Goal: Transaction & Acquisition: Purchase product/service

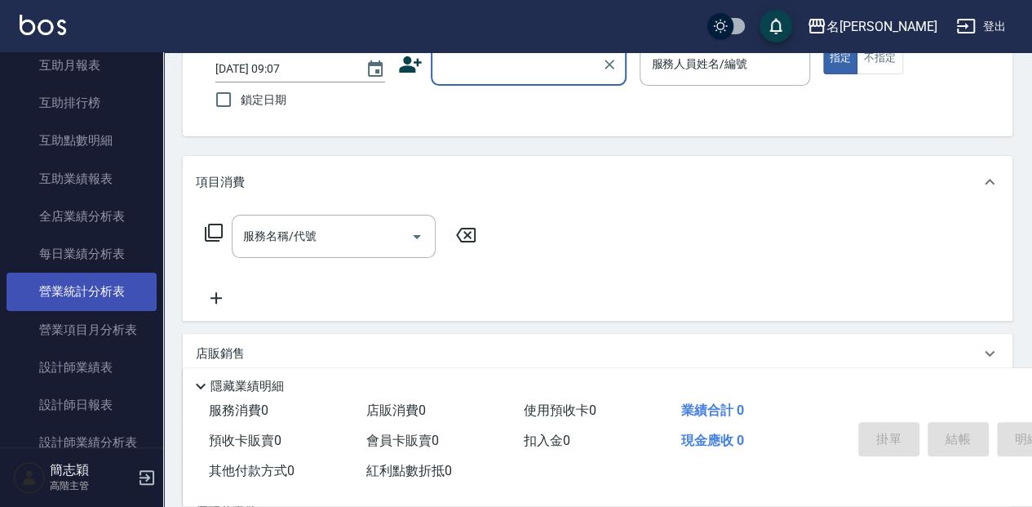
scroll to position [979, 0]
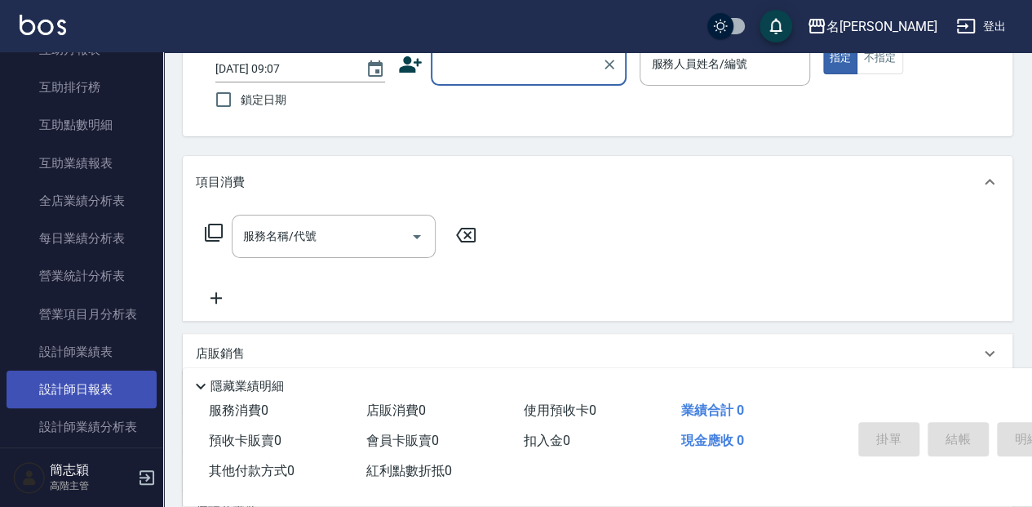
drag, startPoint x: 95, startPoint y: 383, endPoint x: 106, endPoint y: 370, distance: 16.8
click at [95, 383] on link "設計師日報表" at bounding box center [82, 389] width 150 height 38
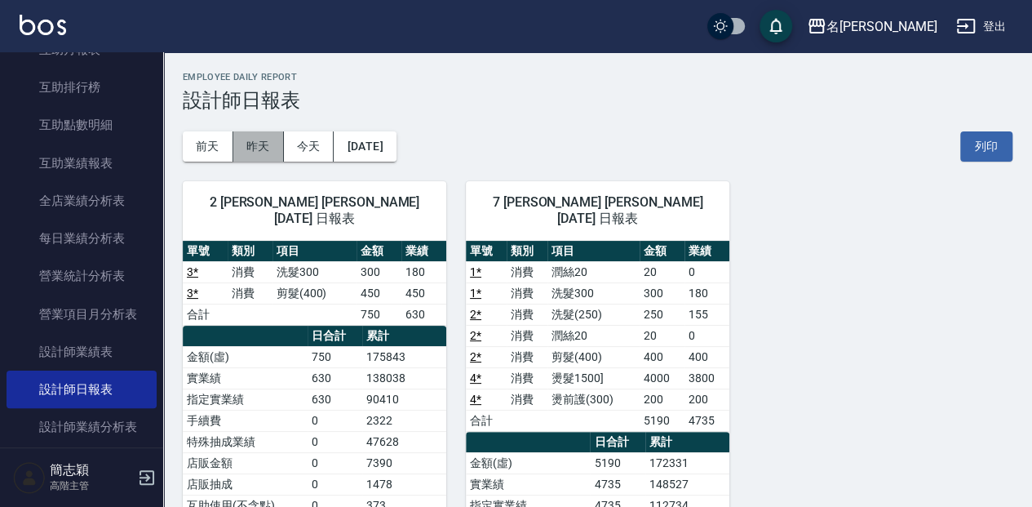
click at [261, 157] on button "昨天" at bounding box center [258, 146] width 51 height 30
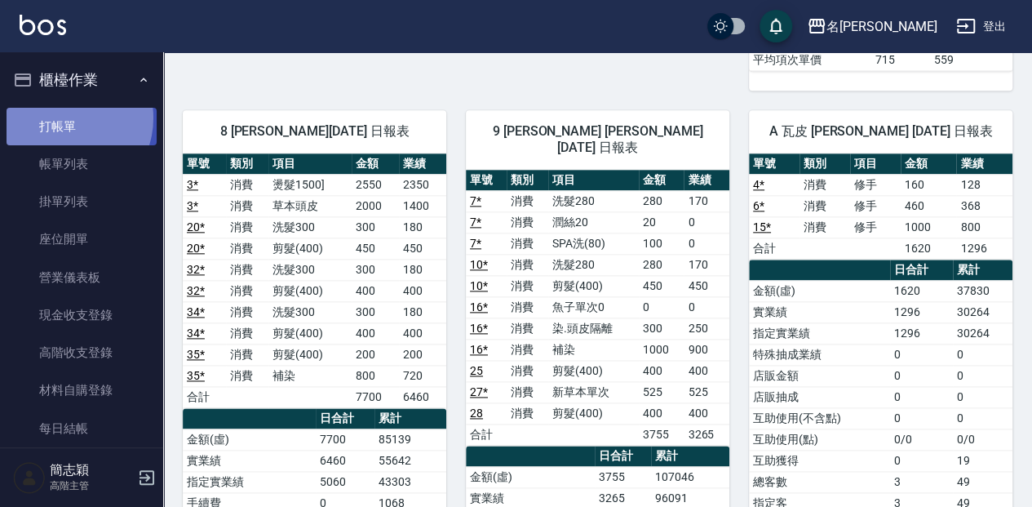
click at [64, 117] on link "打帳單" at bounding box center [82, 127] width 150 height 38
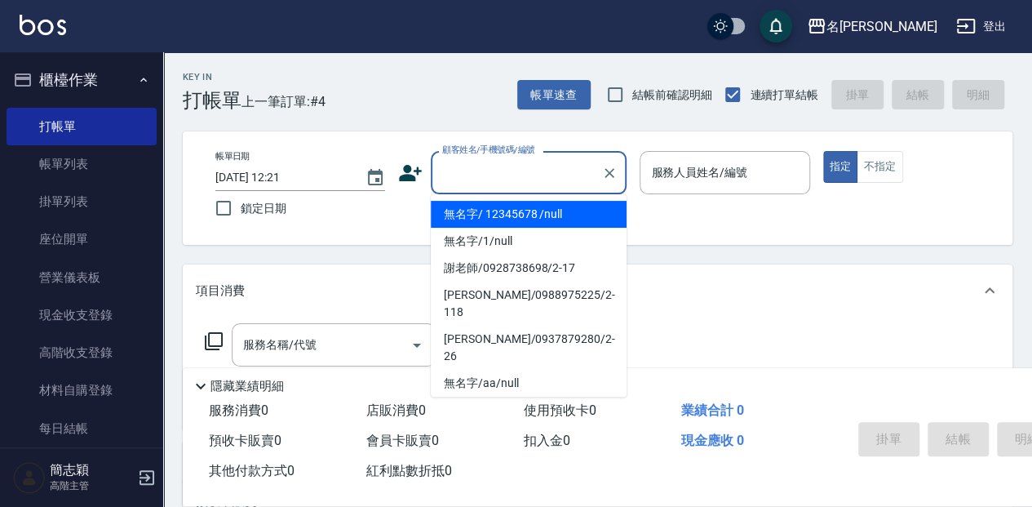
click at [462, 181] on input "顧客姓名/手機號碼/編號" at bounding box center [516, 172] width 157 height 29
click at [475, 214] on li "無名字/ 12345678 /null" at bounding box center [529, 214] width 196 height 27
type input "無名字/ 12345678 /null"
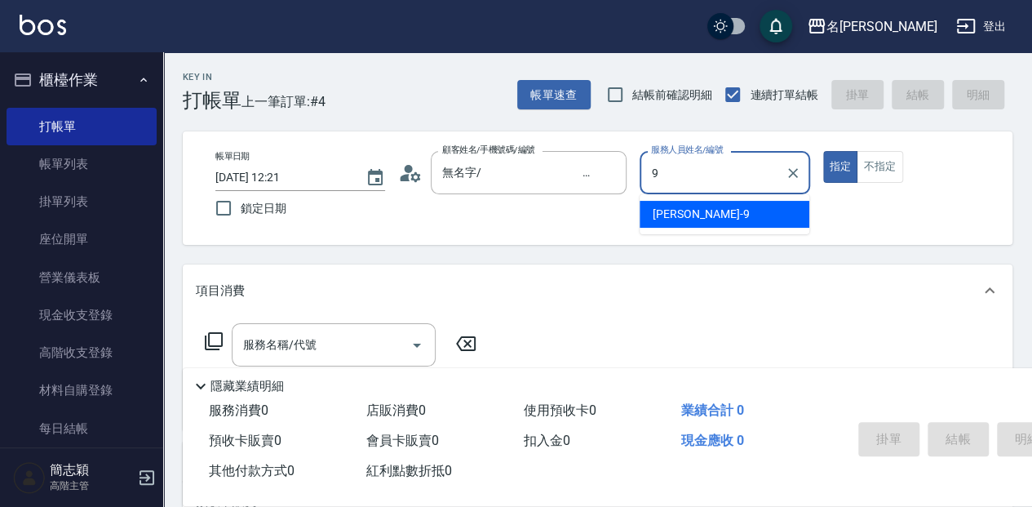
type input "9"
type button "true"
type input "[PERSON_NAME]-9"
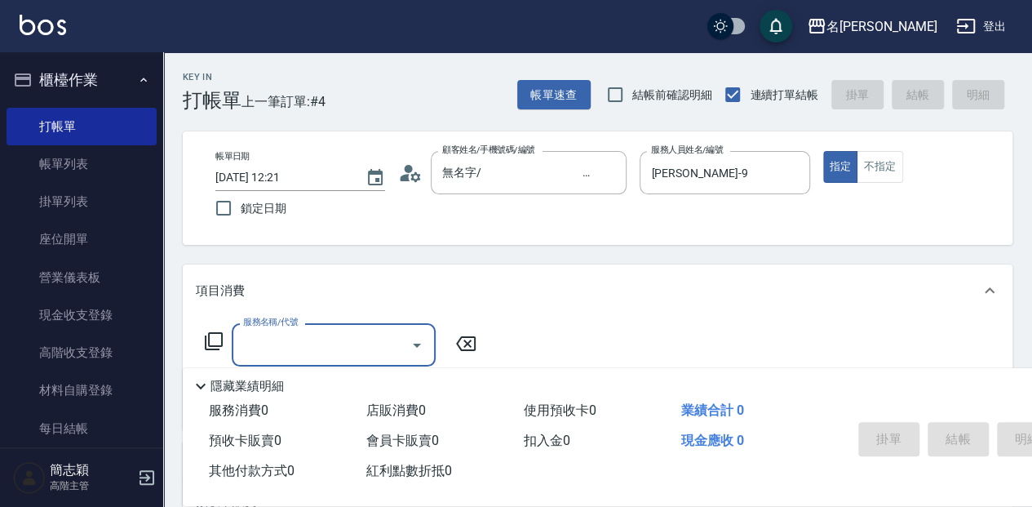
type input "3"
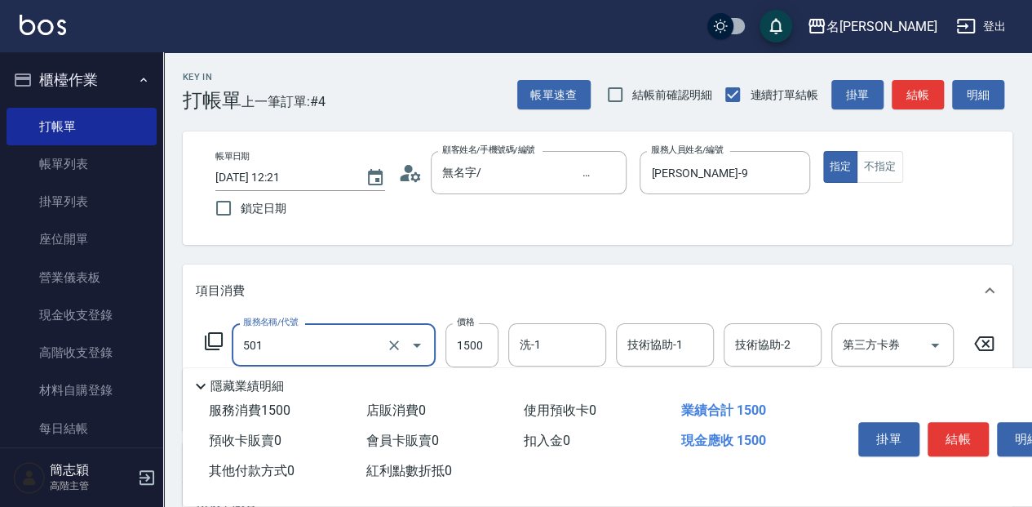
type input "染髮(1500](501)"
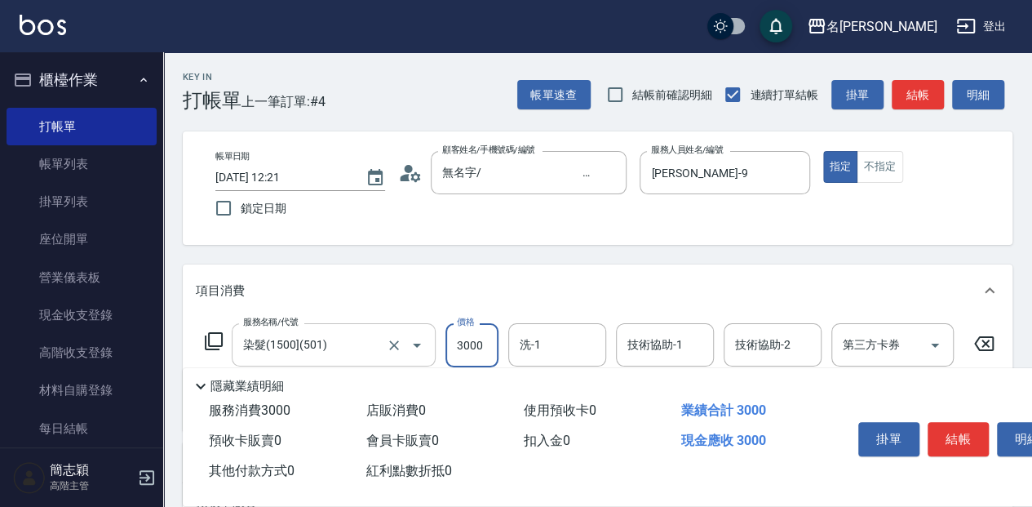
type input "3000"
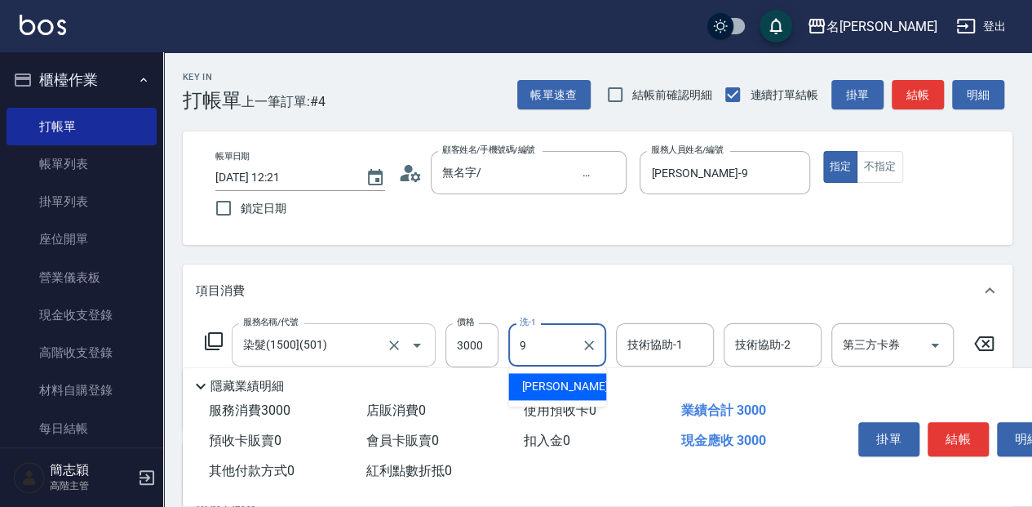
type input "[PERSON_NAME]-9"
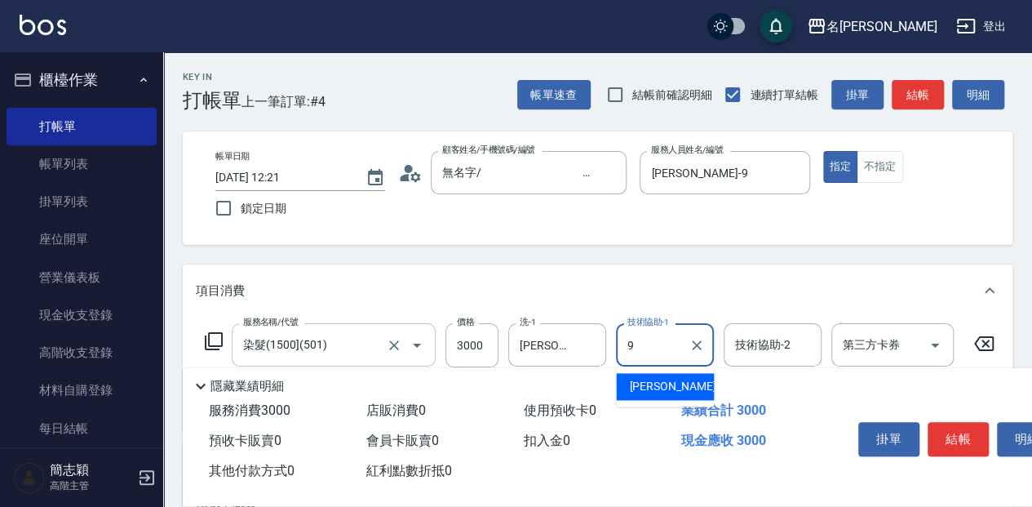
type input "[PERSON_NAME]-9"
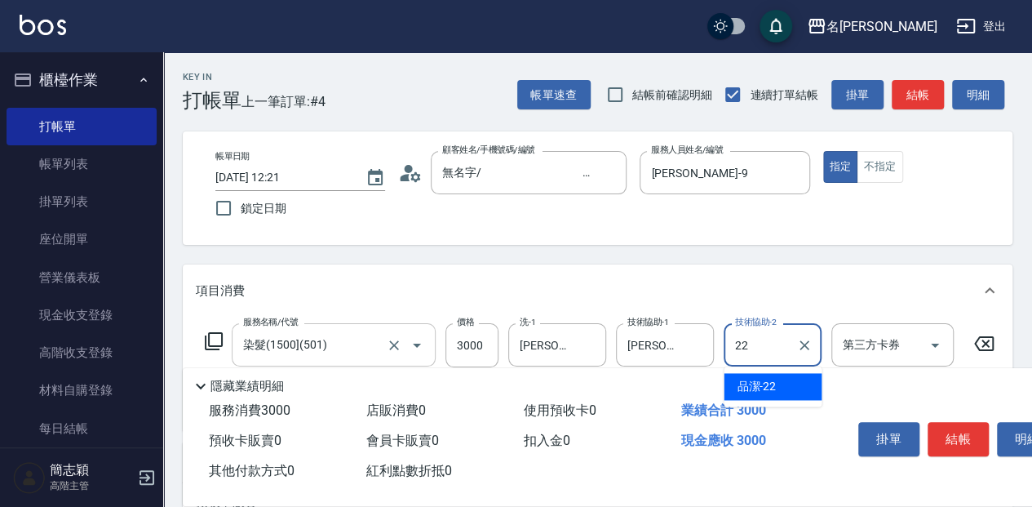
type input "品潔-22"
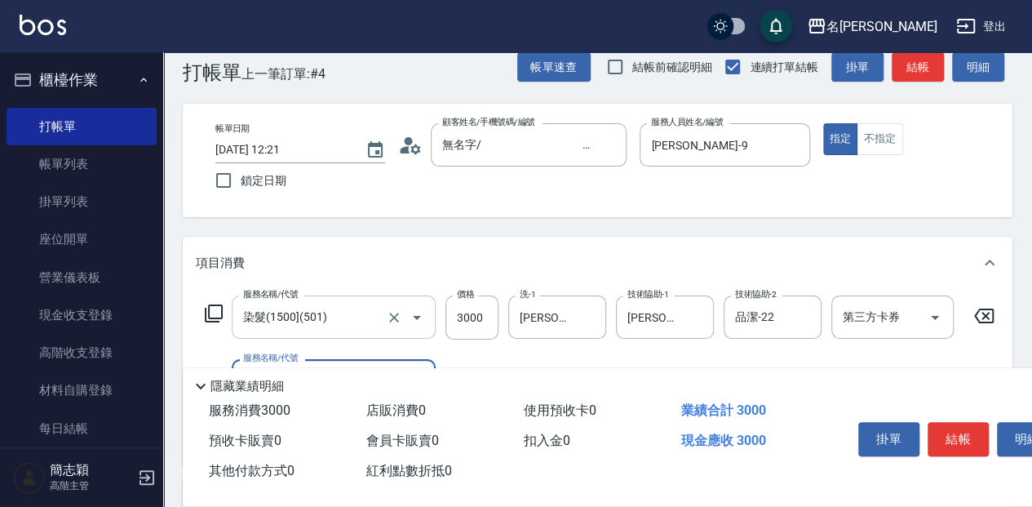
scroll to position [108, 0]
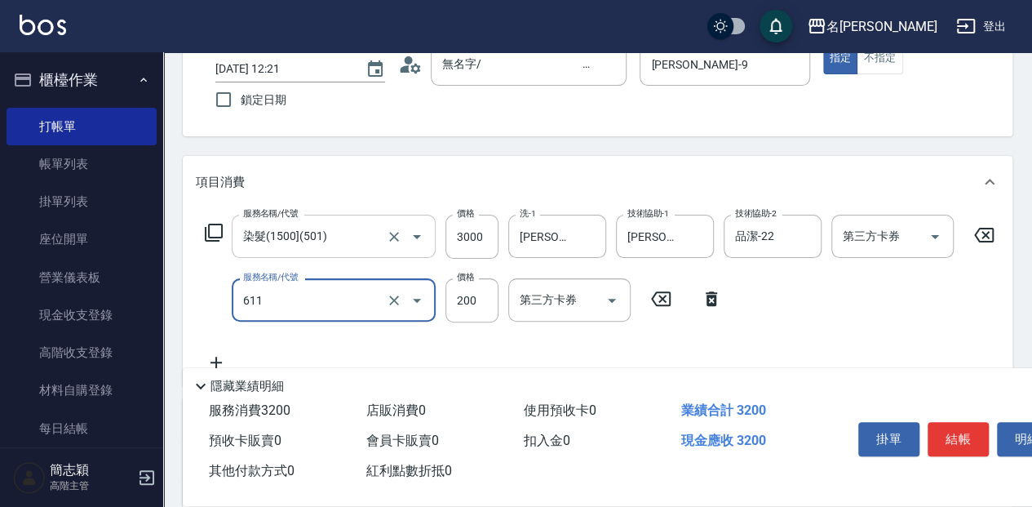
type input "染.頭皮隔離(611)"
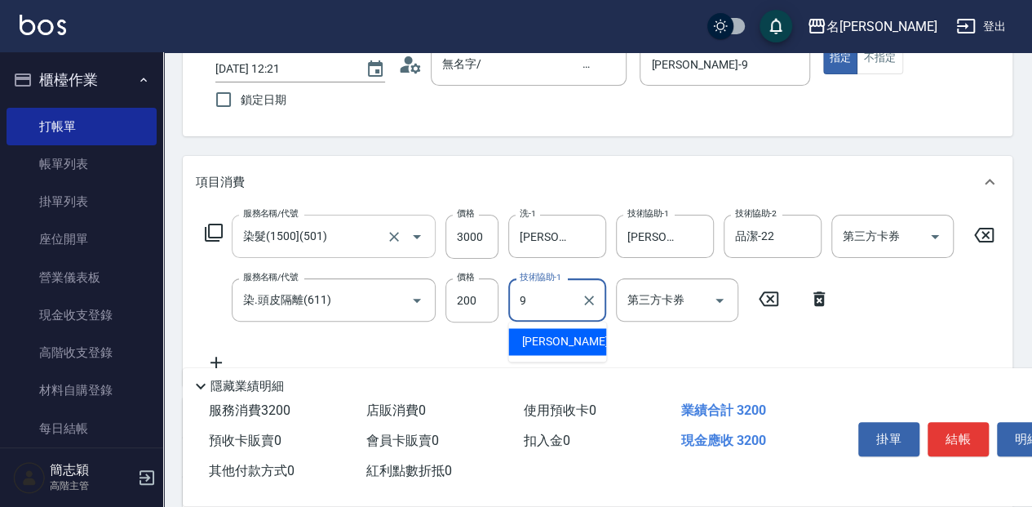
type input "[PERSON_NAME]-9"
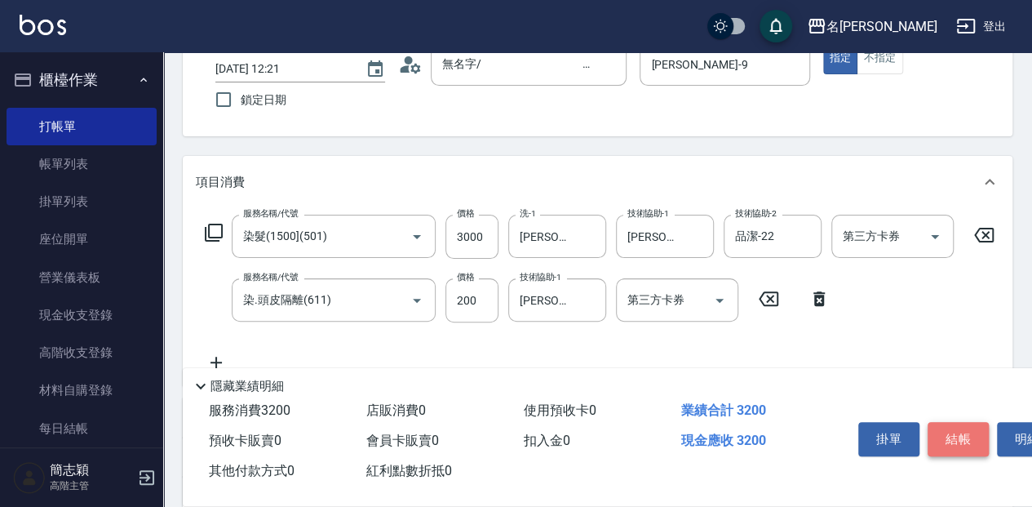
click at [967, 430] on button "結帳" at bounding box center [957, 439] width 61 height 34
click at [967, 430] on div "掛單 結帳 明細" at bounding box center [958, 440] width 213 height 51
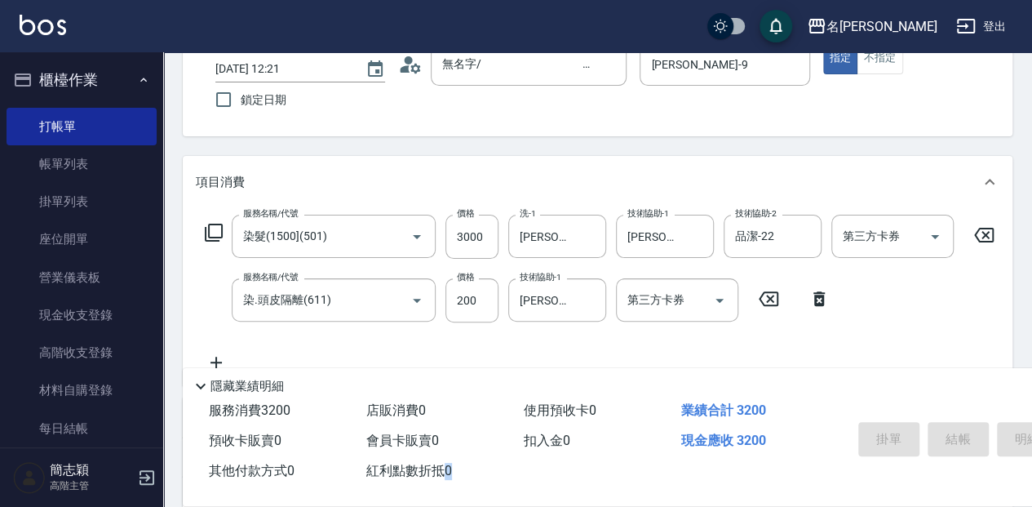
type input "[DATE] 12:27"
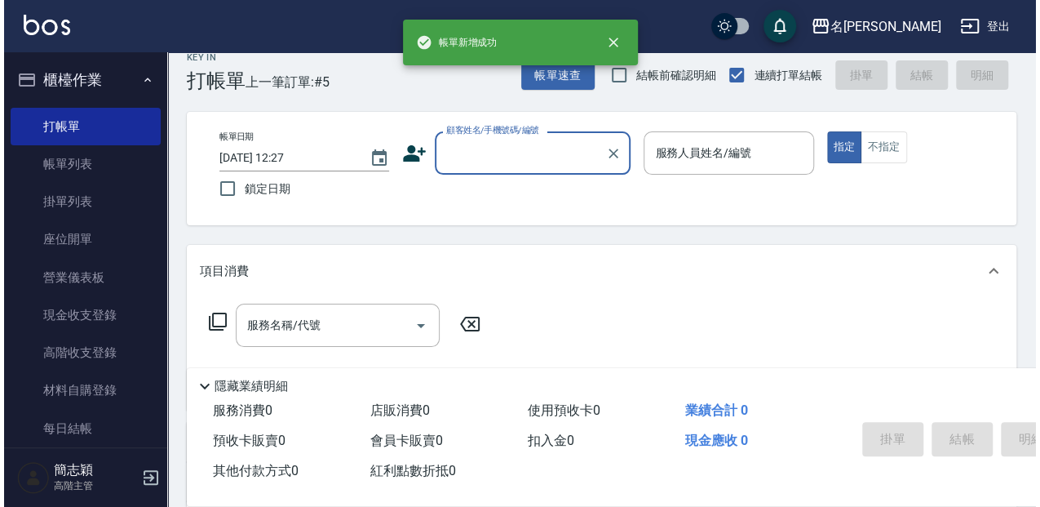
scroll to position [0, 0]
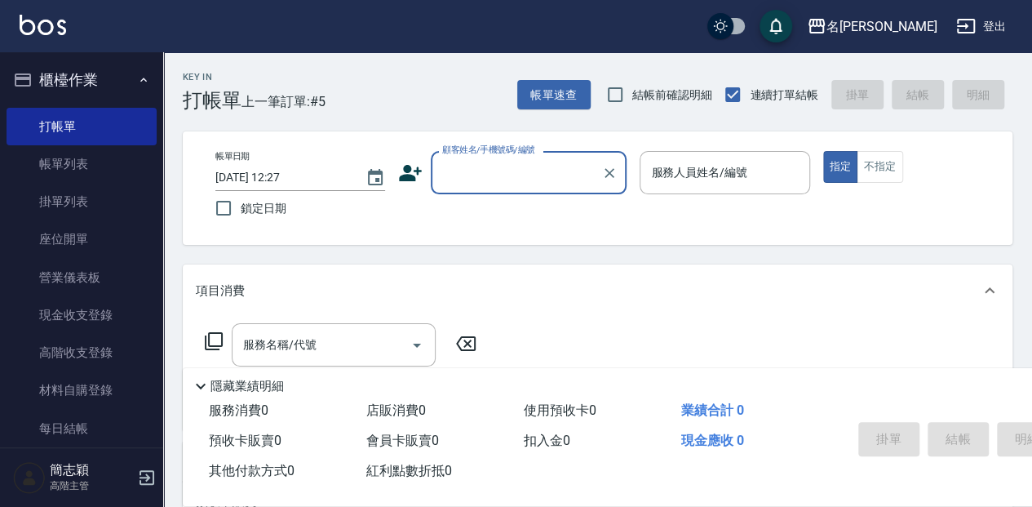
click at [525, 160] on input "顧客姓名/手機號碼/編號" at bounding box center [516, 172] width 157 height 29
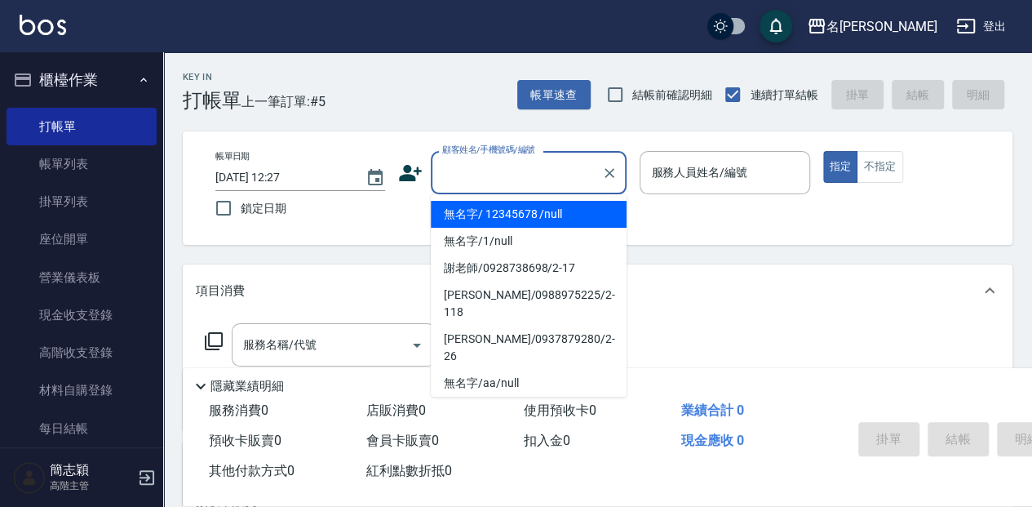
click at [568, 213] on li "無名字/ 12345678 /null" at bounding box center [529, 214] width 196 height 27
type input "無名字/ 12345678 /null"
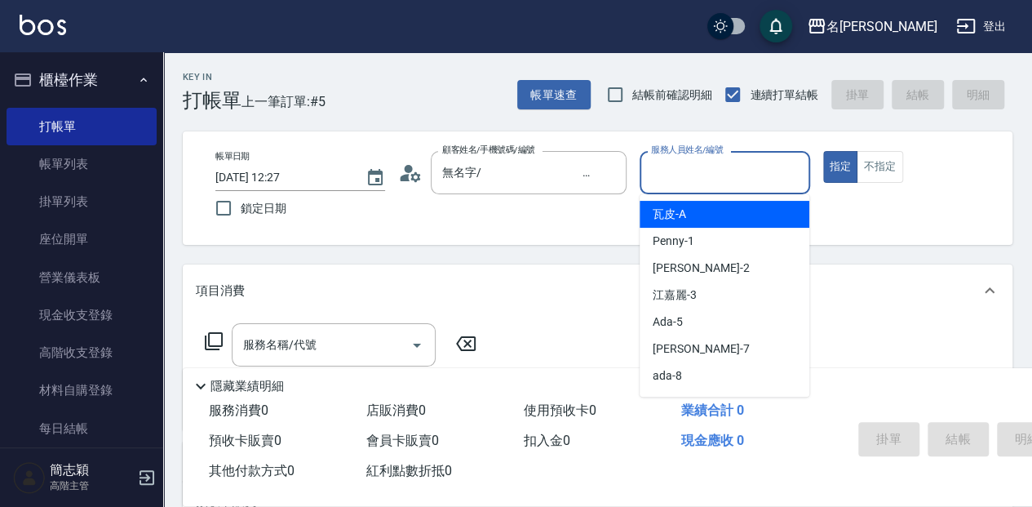
click at [679, 179] on input "服務人員姓名/編號" at bounding box center [724, 172] width 155 height 29
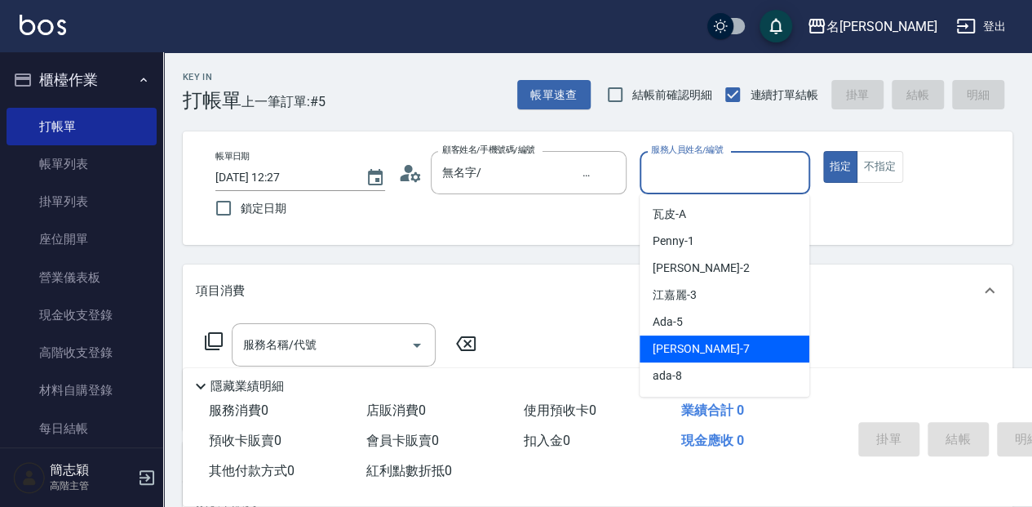
click at [714, 349] on div "[PERSON_NAME] -7" at bounding box center [724, 348] width 170 height 27
type input "[PERSON_NAME]-7"
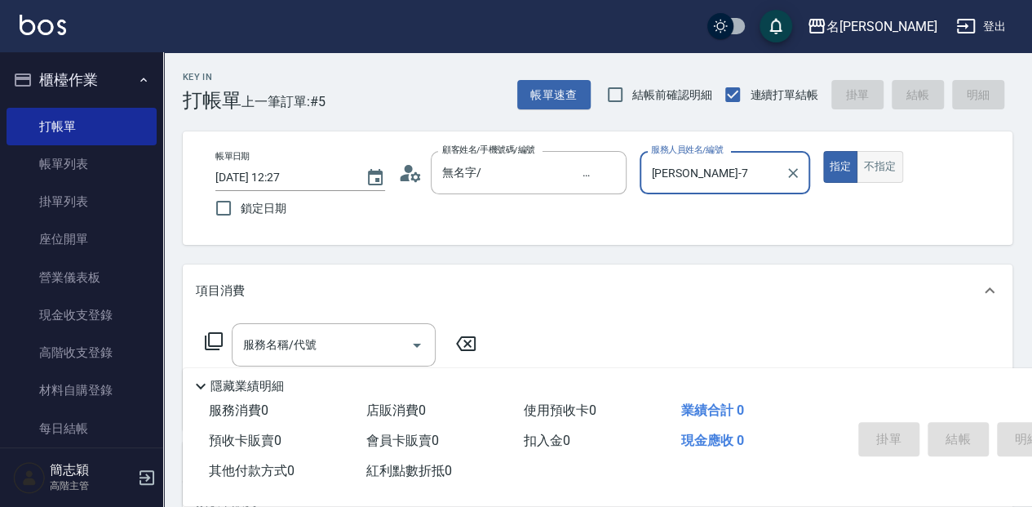
click at [884, 163] on button "不指定" at bounding box center [879, 167] width 46 height 32
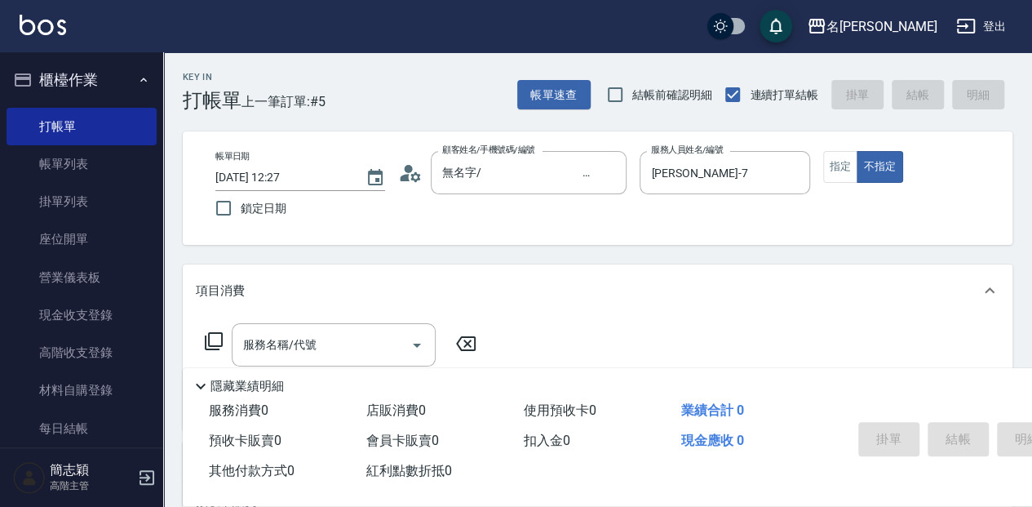
click at [210, 347] on icon at bounding box center [214, 341] width 20 height 20
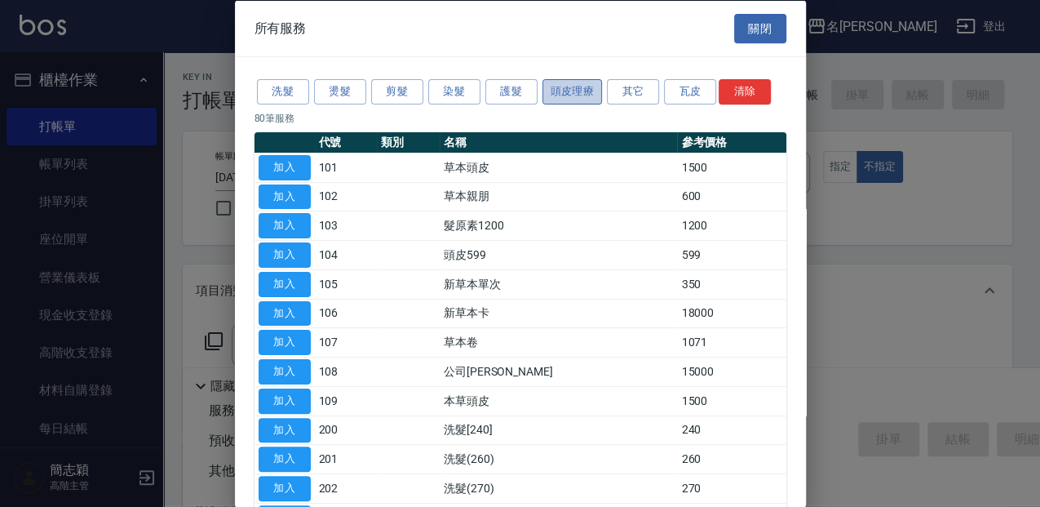
click at [555, 93] on button "頭皮理療" at bounding box center [572, 91] width 60 height 25
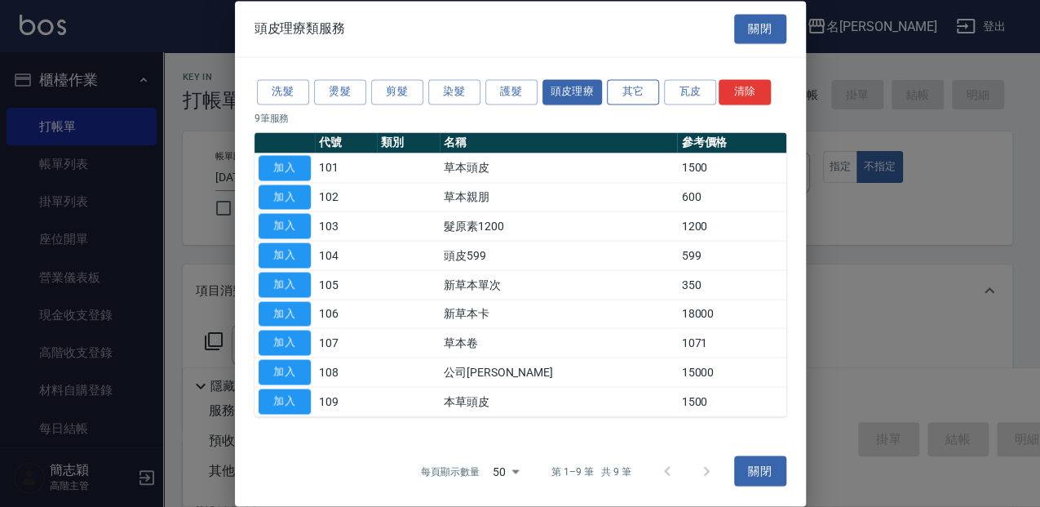
click at [650, 89] on button "其它" at bounding box center [633, 91] width 52 height 25
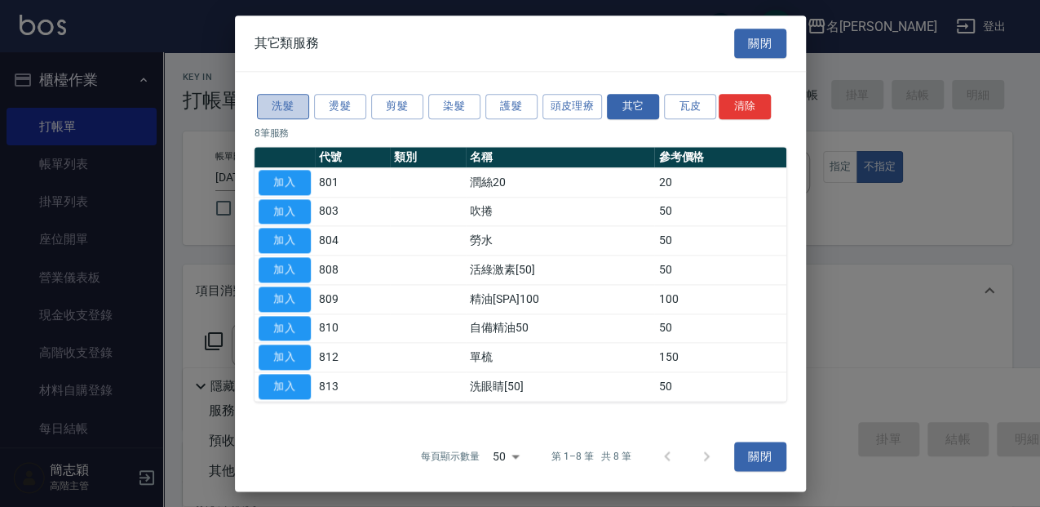
click at [276, 107] on button "洗髮" at bounding box center [283, 106] width 52 height 25
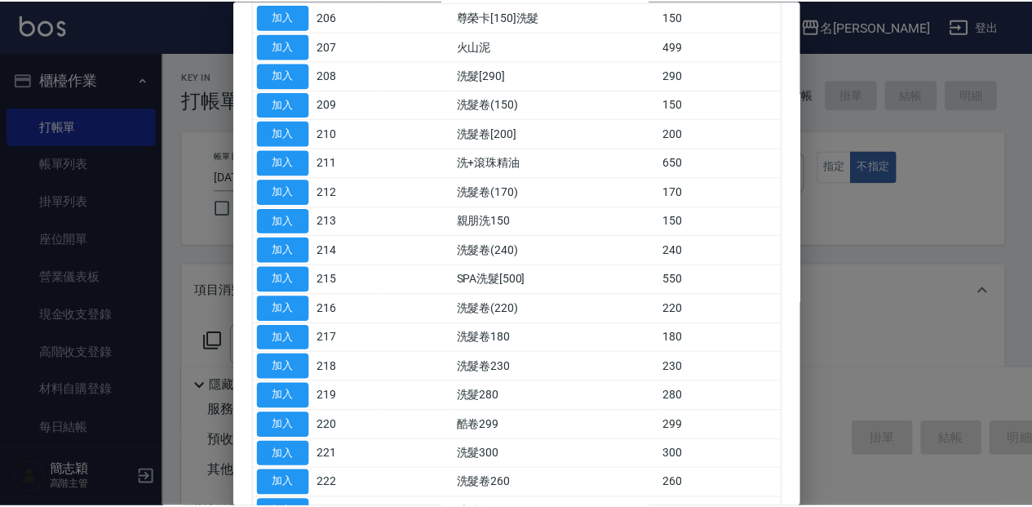
scroll to position [326, 0]
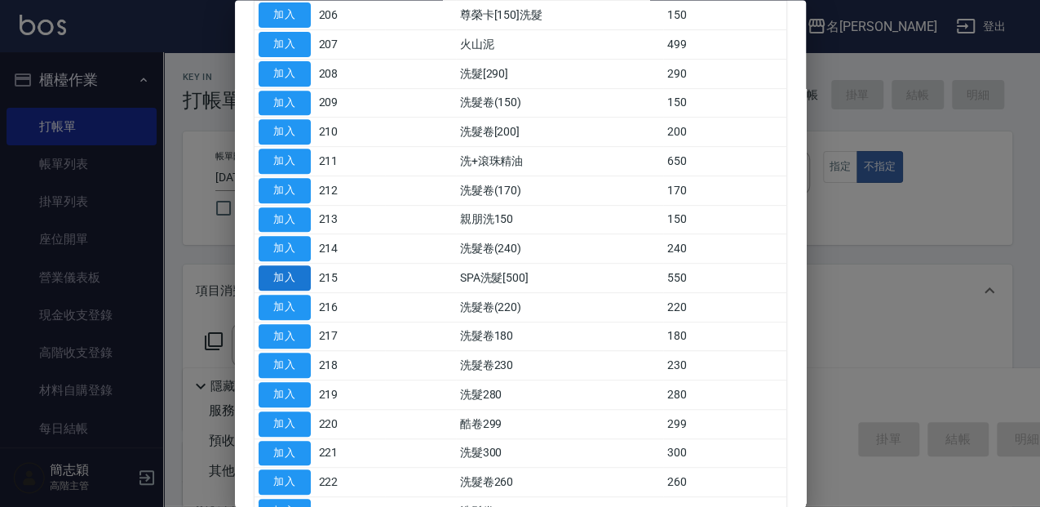
click at [303, 272] on button "加入" at bounding box center [285, 278] width 52 height 25
type input "SPA洗髮[500](215)"
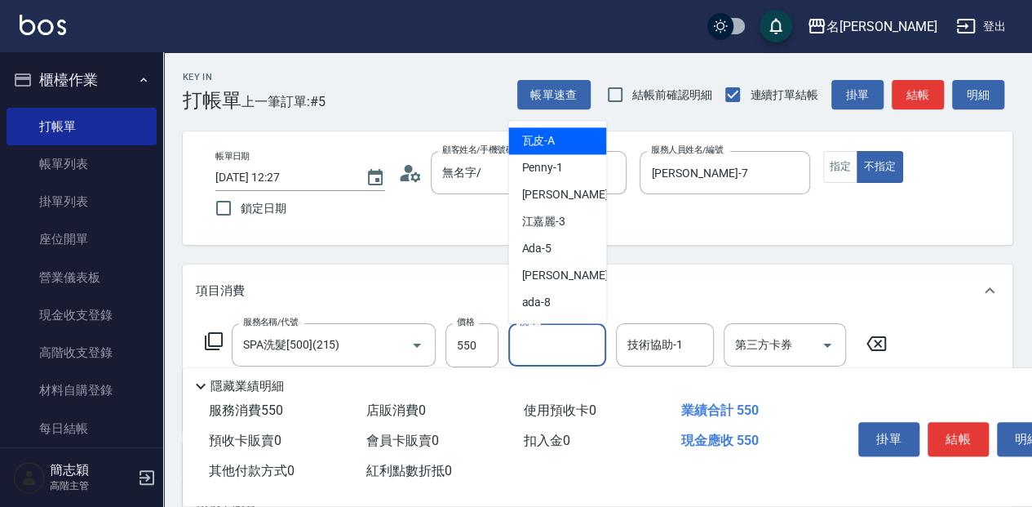
click at [582, 344] on input "洗-1" at bounding box center [556, 344] width 83 height 29
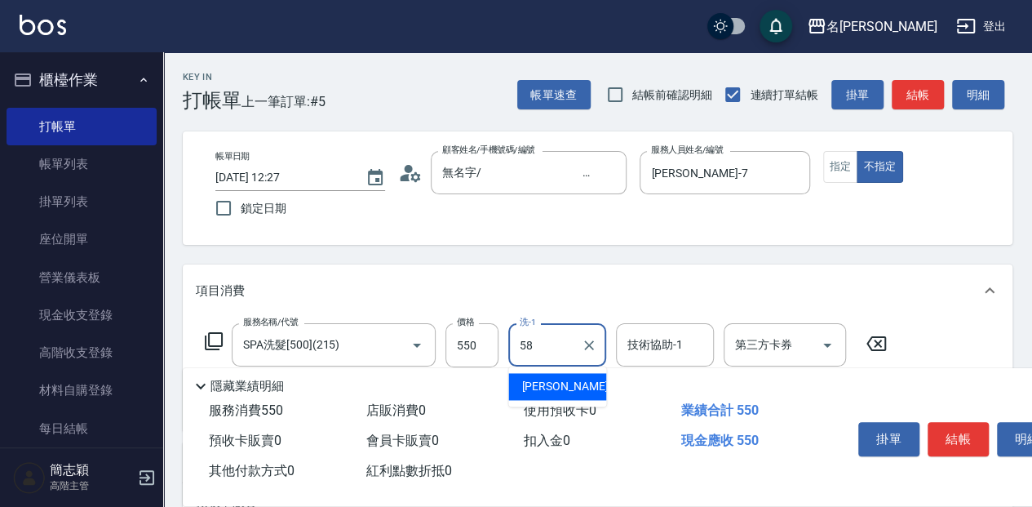
type input "[PERSON_NAME]-58"
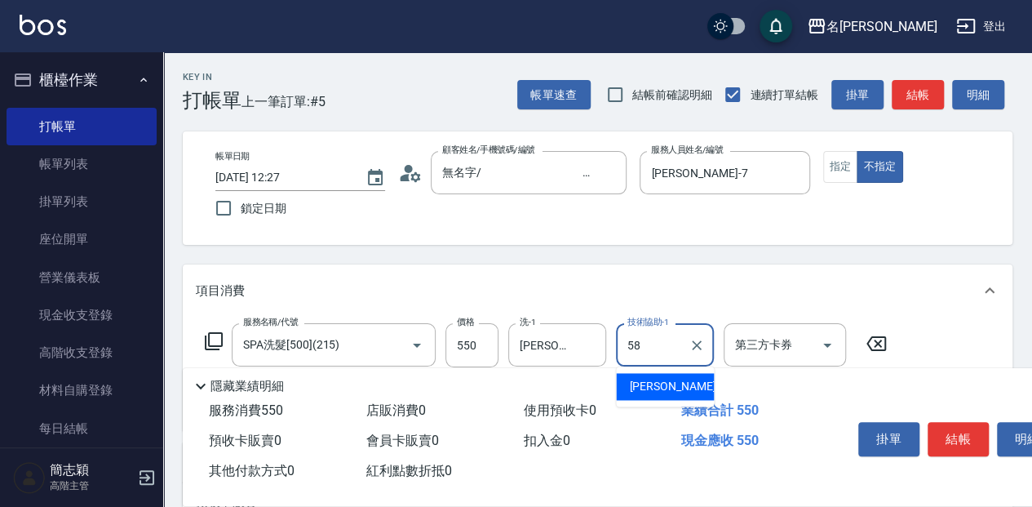
type input "[PERSON_NAME]-58"
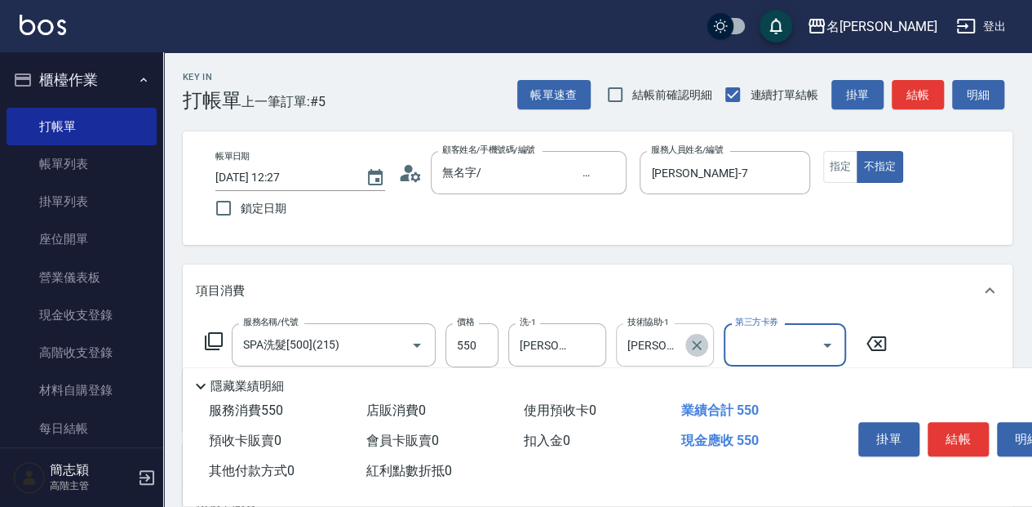
click at [696, 346] on icon "Clear" at bounding box center [697, 345] width 10 height 10
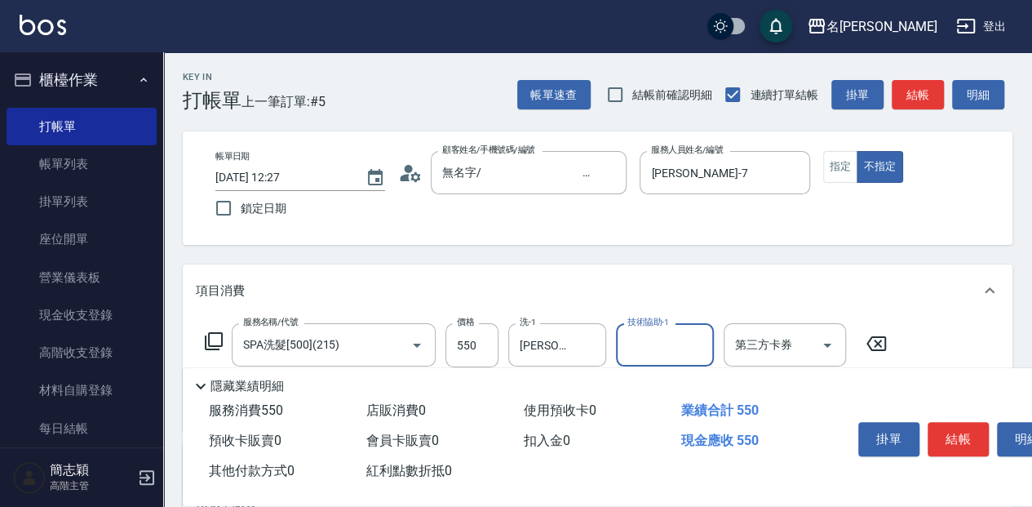
click at [653, 340] on input "技術協助-1" at bounding box center [664, 344] width 83 height 29
type input "[PERSON_NAME]-58"
click at [848, 176] on button "指定" at bounding box center [840, 167] width 35 height 32
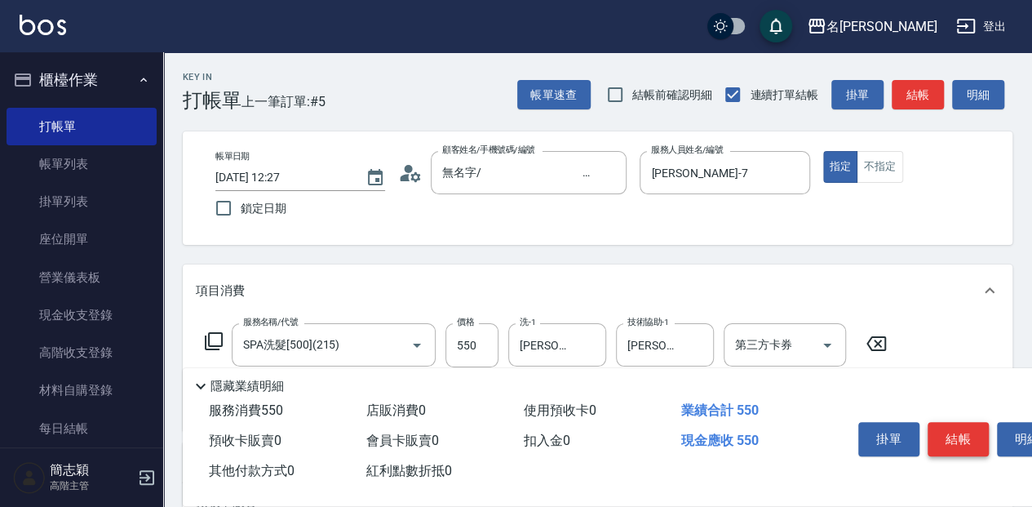
click at [963, 431] on button "結帳" at bounding box center [957, 439] width 61 height 34
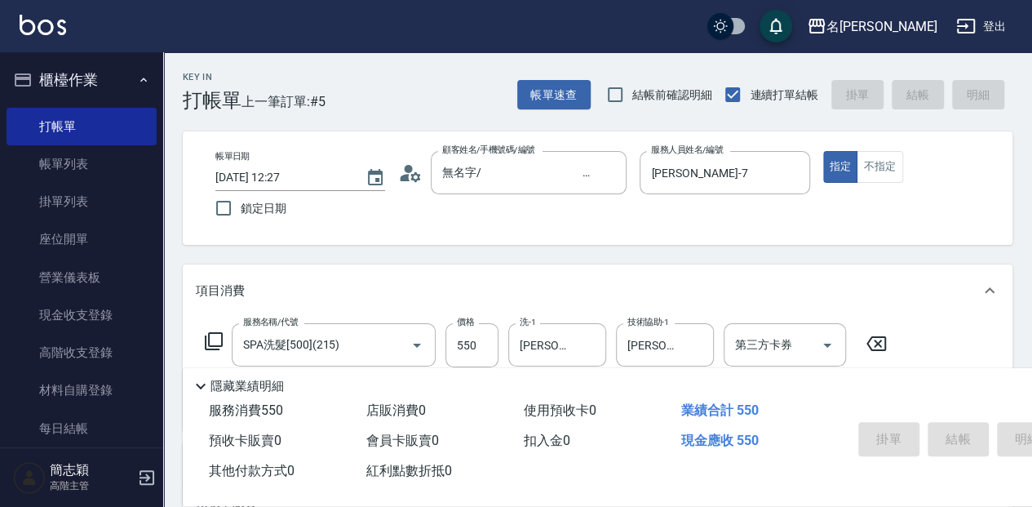
type input "[DATE] 12:32"
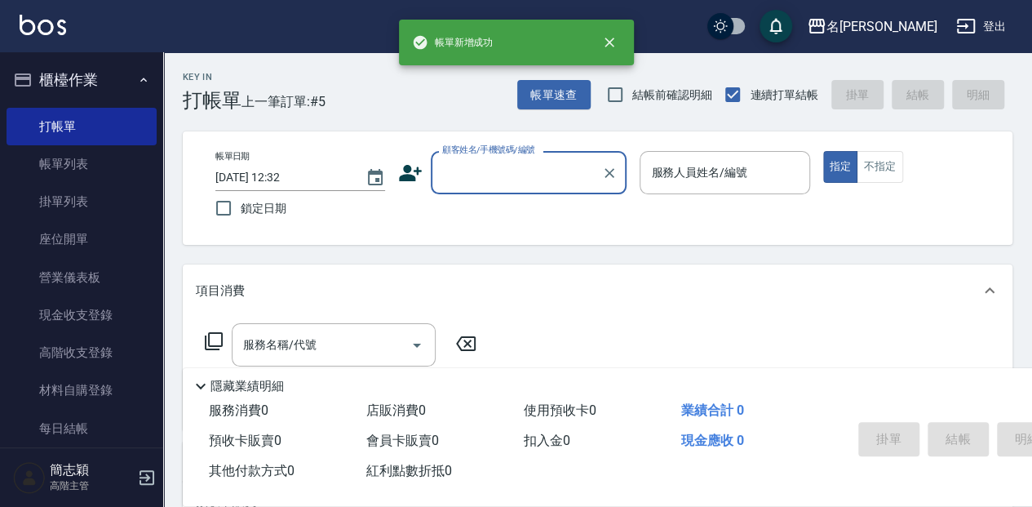
scroll to position [0, 0]
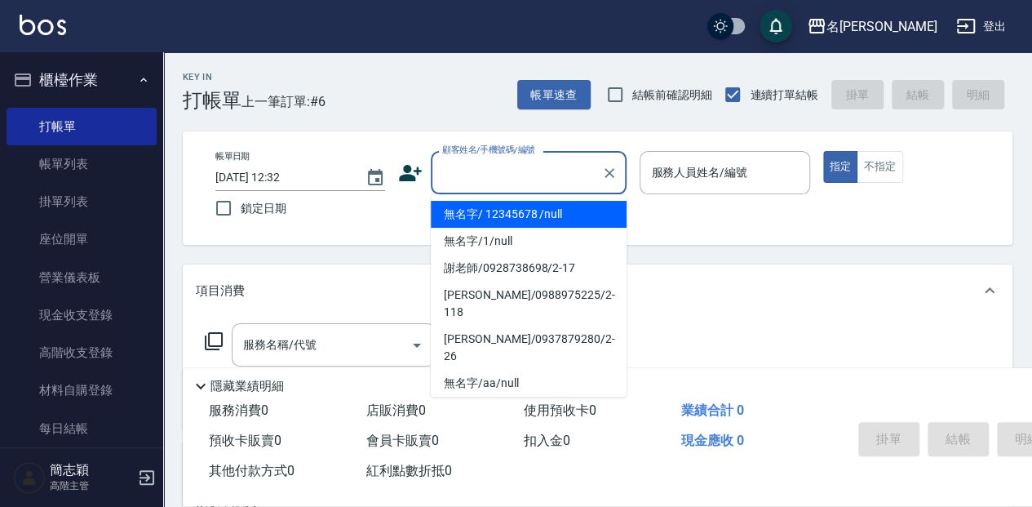
click at [467, 179] on input "顧客姓名/手機號碼/編號" at bounding box center [516, 172] width 157 height 29
click at [523, 212] on li "無名字/ 12345678 /null" at bounding box center [529, 214] width 196 height 27
type input "無名字/ 12345678 /null"
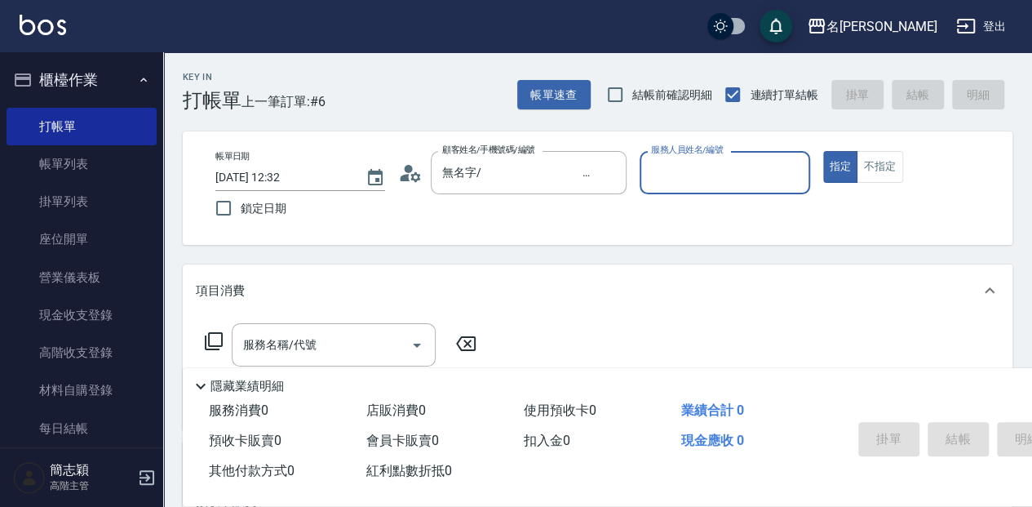
click at [675, 179] on input "服務人員姓名/編號" at bounding box center [724, 172] width 155 height 29
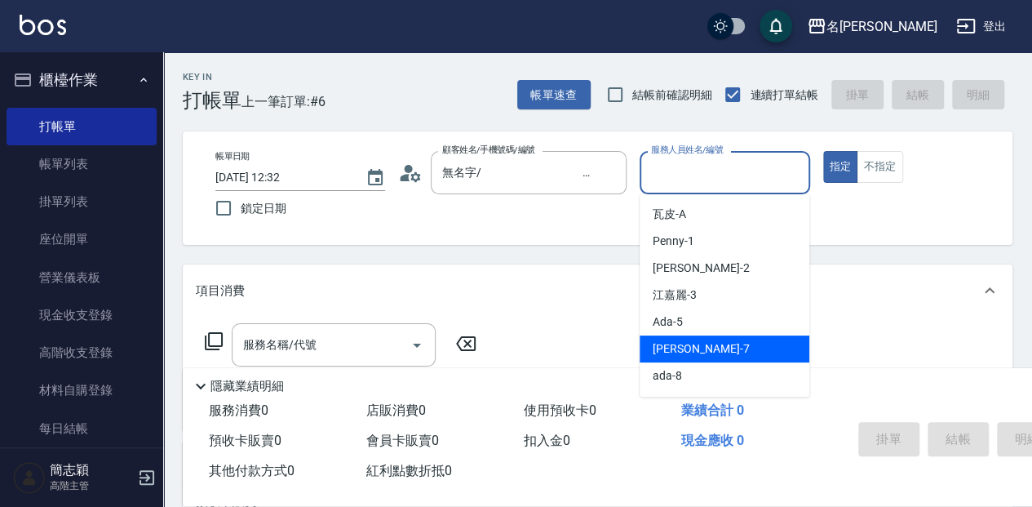
click at [674, 346] on span "[PERSON_NAME] -7" at bounding box center [701, 348] width 96 height 17
type input "[PERSON_NAME]-7"
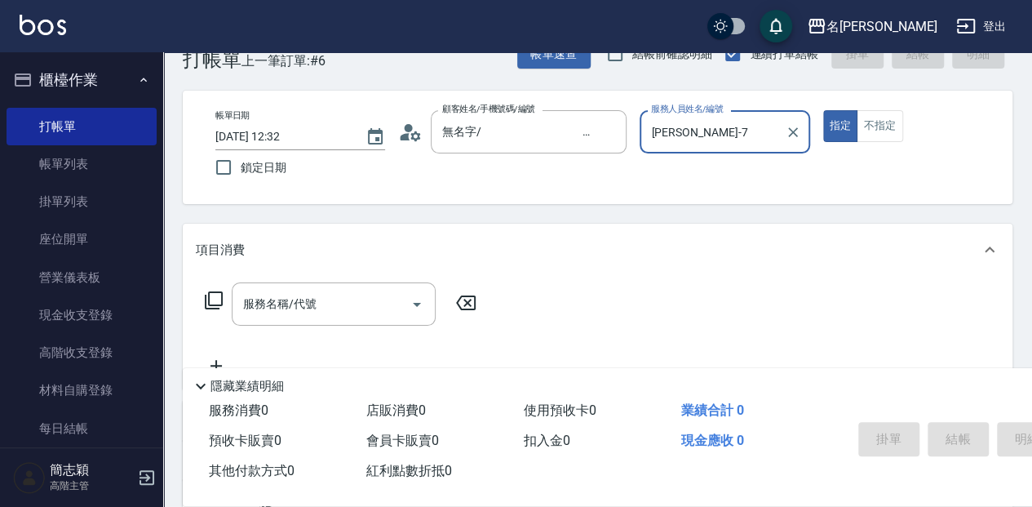
scroll to position [54, 0]
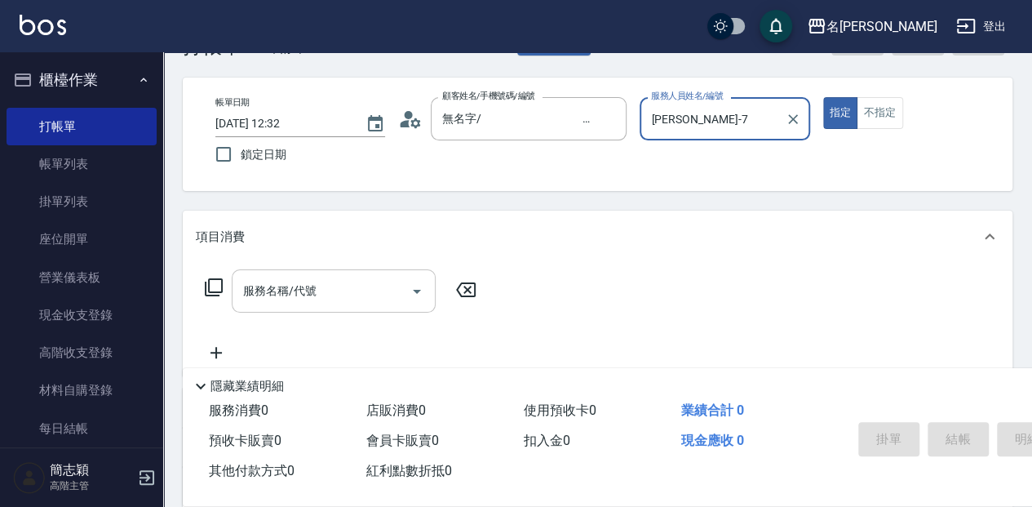
click at [296, 281] on input "服務名稱/代號" at bounding box center [321, 290] width 165 height 29
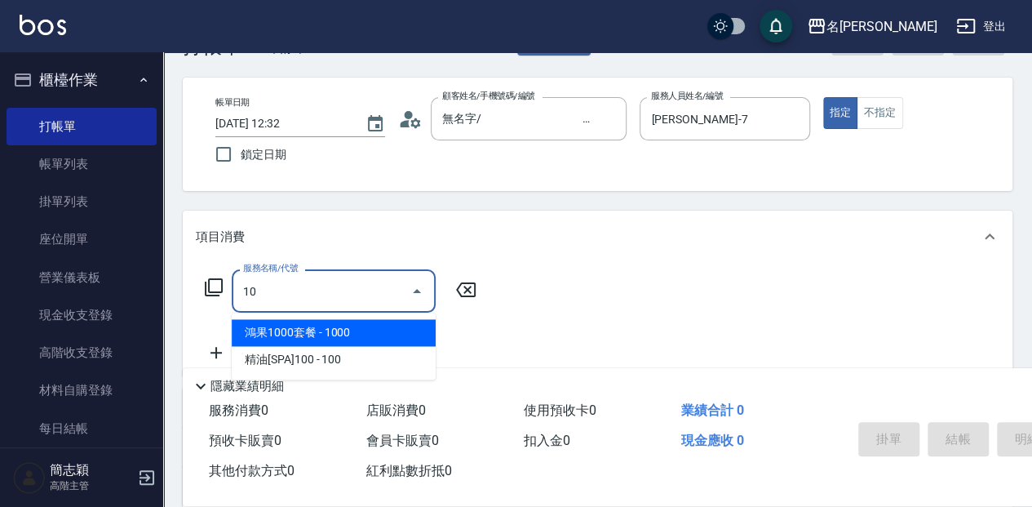
type input "1"
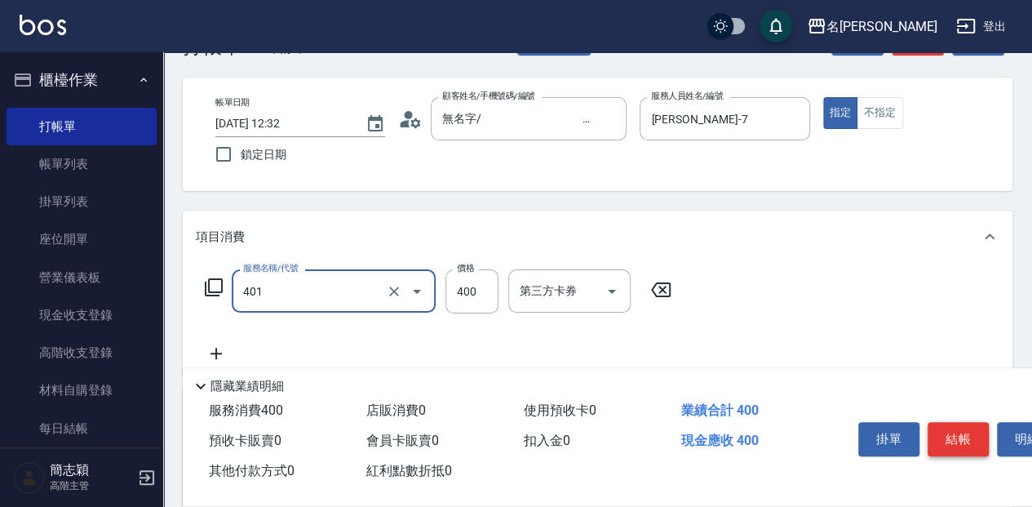
type input "剪髮(400)(401)"
click at [944, 426] on button "結帳" at bounding box center [957, 439] width 61 height 34
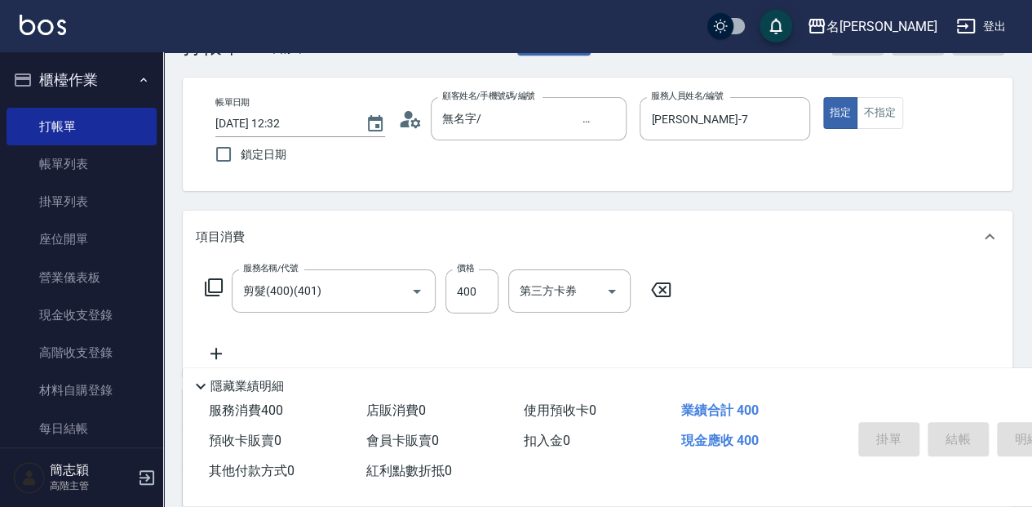
type input "[DATE] 12:40"
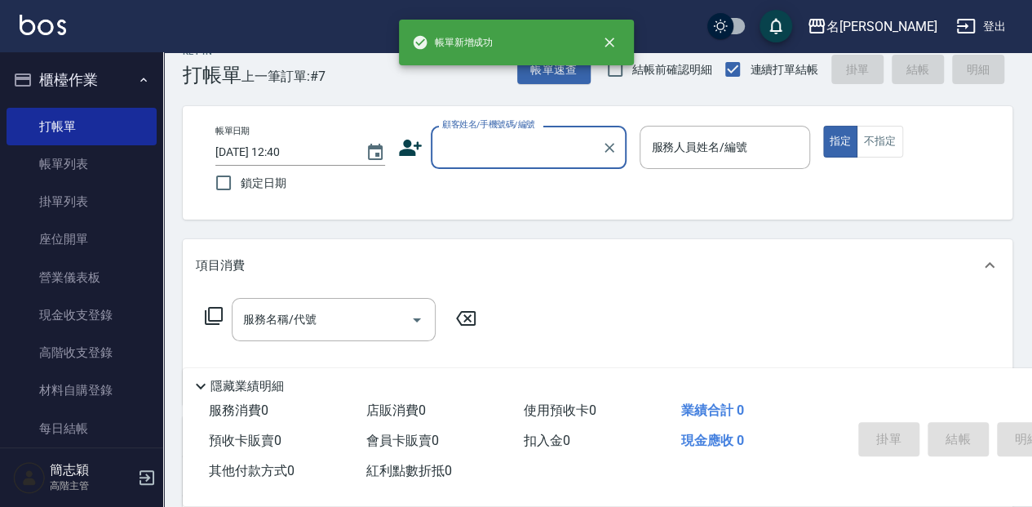
scroll to position [0, 0]
